Goal: Transaction & Acquisition: Purchase product/service

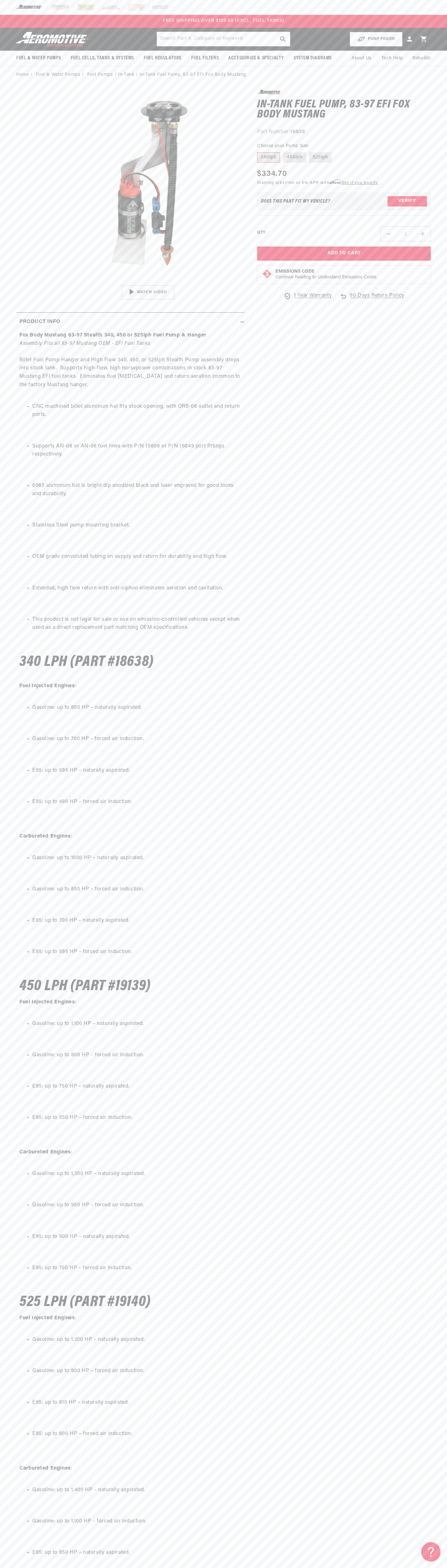
click at [353, 3] on div at bounding box center [224, 7] width 447 height 15
click at [434, 975] on section "0.0 star rating Write a review In-Tank Fuel Pump, 83-97 EFI Fox Body Mustang In…" at bounding box center [224, 884] width 447 height 1601
click at [190, 1568] on html "Skip to content Your cart Your cart is empty Loading... You may also like Subto…" at bounding box center [224, 784] width 447 height 1568
click at [12, 391] on section "0.0 star rating Write a review In-Tank Fuel Pump, 83-97 EFI Fox Body Mustang In…" at bounding box center [224, 884] width 447 height 1601
